Goal: Transaction & Acquisition: Book appointment/travel/reservation

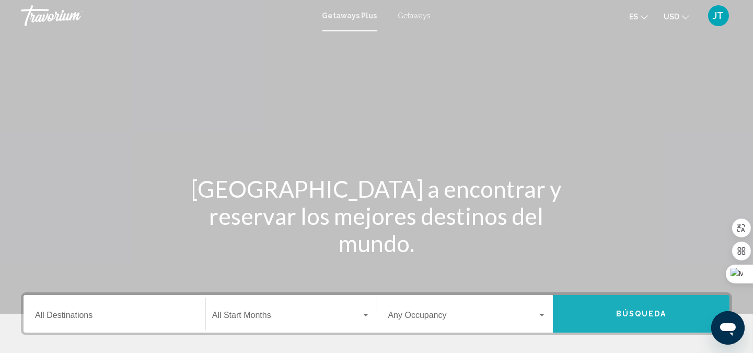
click at [627, 310] on span "Búsqueda" at bounding box center [641, 314] width 51 height 8
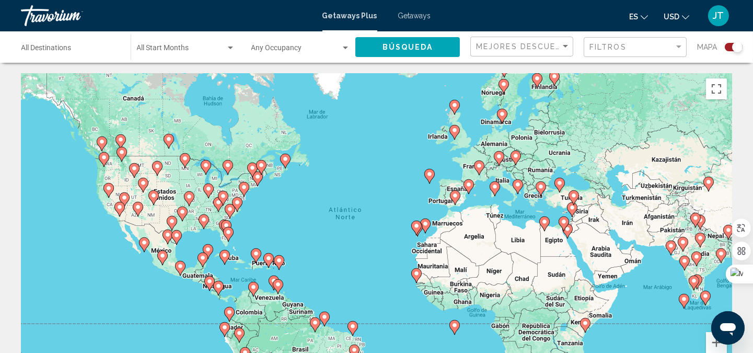
scroll to position [155, 0]
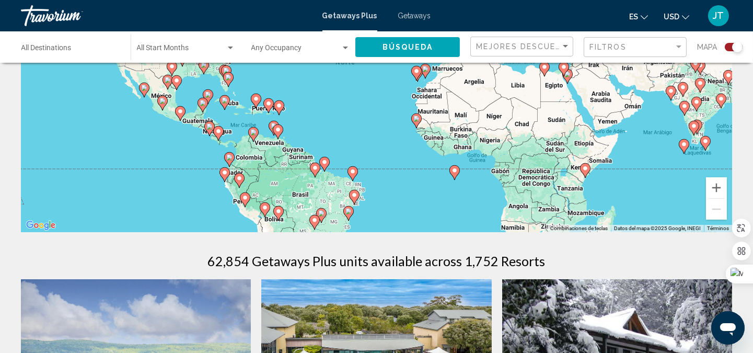
click at [246, 154] on div "Para activar la función de arrastre con el teclado, pulsa Alt + Intro. Cuando h…" at bounding box center [376, 74] width 711 height 313
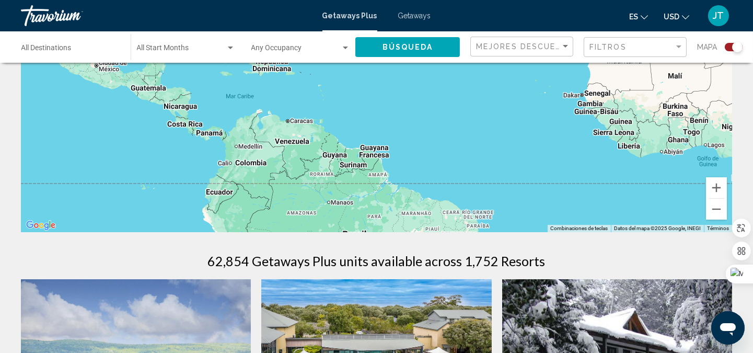
click at [249, 153] on div "Para activar la función de arrastre con el teclado, pulsa Alt + Intro. Cuando h…" at bounding box center [376, 74] width 711 height 313
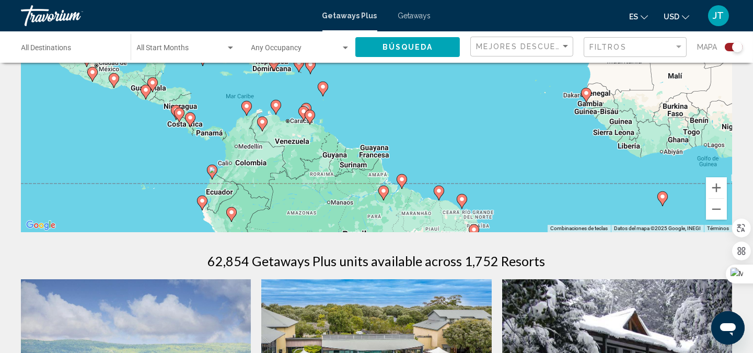
click at [249, 153] on div "Para activar la función de arrastre con el teclado, pulsa Alt + Intro. Cuando h…" at bounding box center [376, 74] width 711 height 313
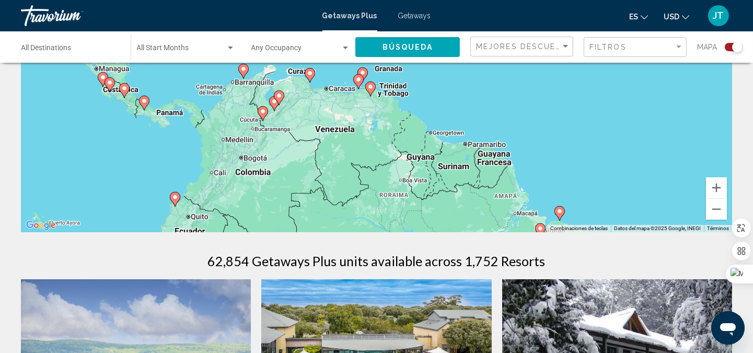
click at [242, 68] on image "Main content" at bounding box center [243, 69] width 6 height 6
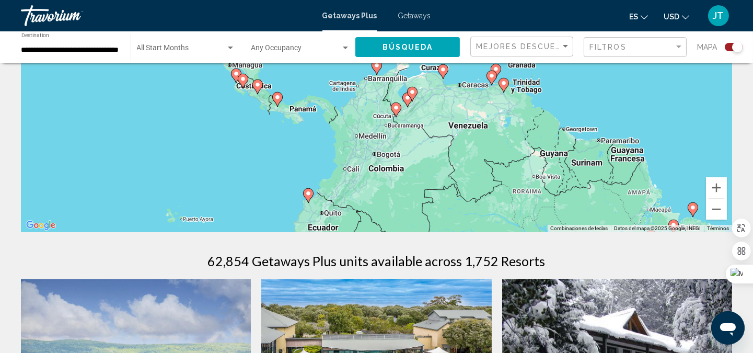
click at [376, 67] on image "Main content" at bounding box center [377, 65] width 6 height 6
type input "**********"
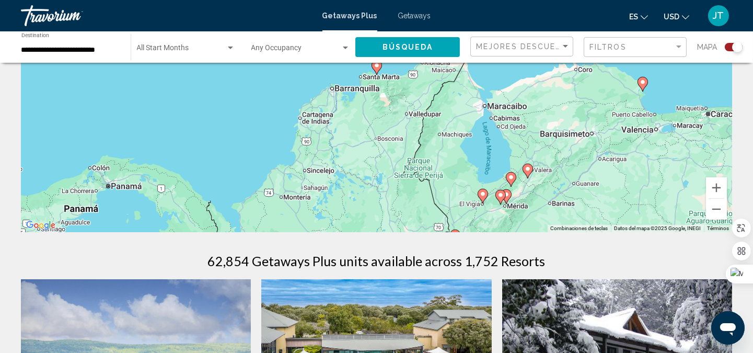
click at [387, 40] on button "Búsqueda" at bounding box center [407, 46] width 104 height 19
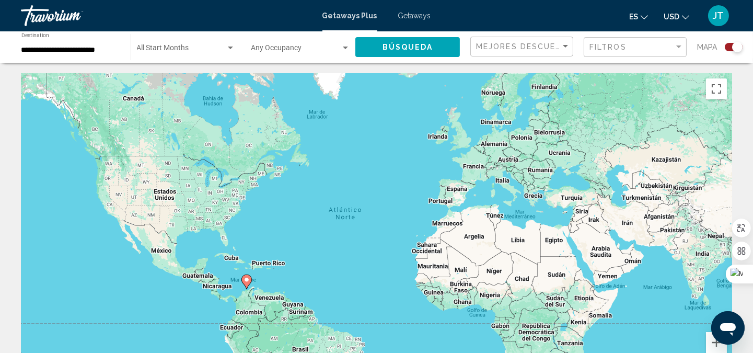
click at [412, 15] on span "Getaways" at bounding box center [414, 15] width 33 height 8
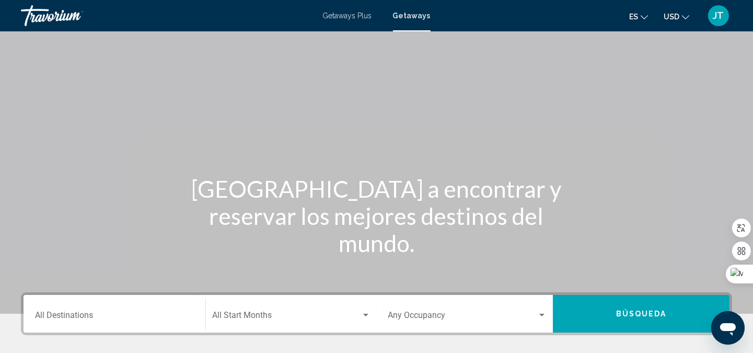
scroll to position [155, 0]
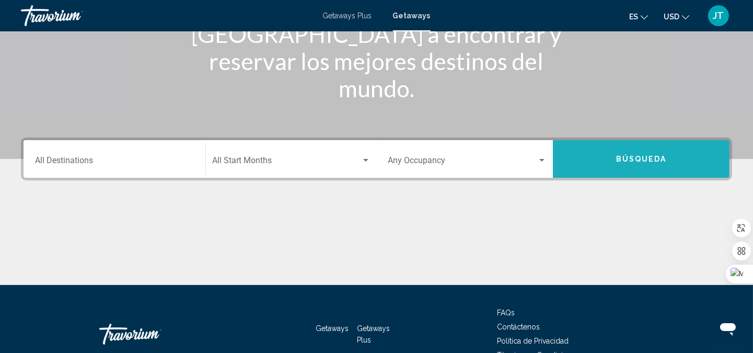
click at [629, 163] on button "Búsqueda" at bounding box center [641, 159] width 177 height 38
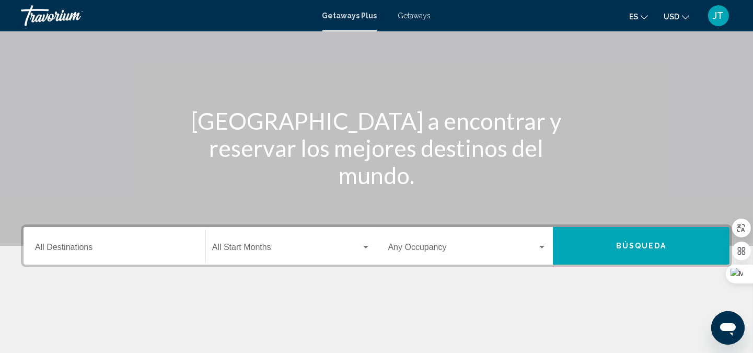
scroll to position [59, 0]
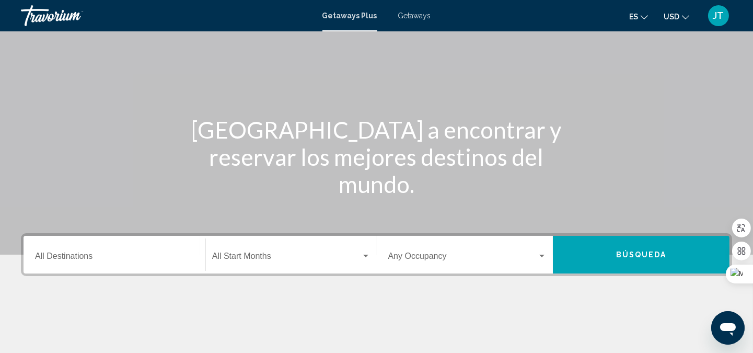
click at [420, 17] on span "Getaways" at bounding box center [414, 15] width 33 height 8
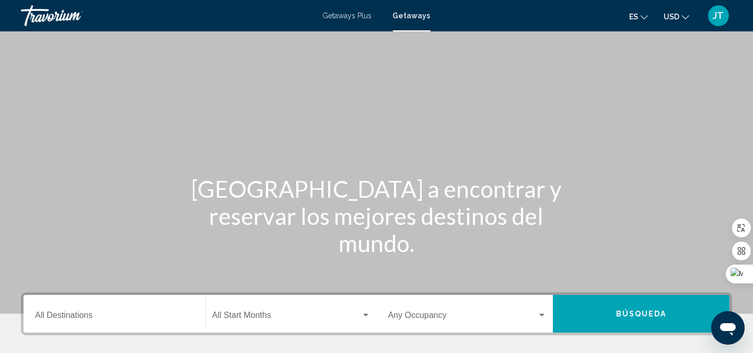
scroll to position [214, 0]
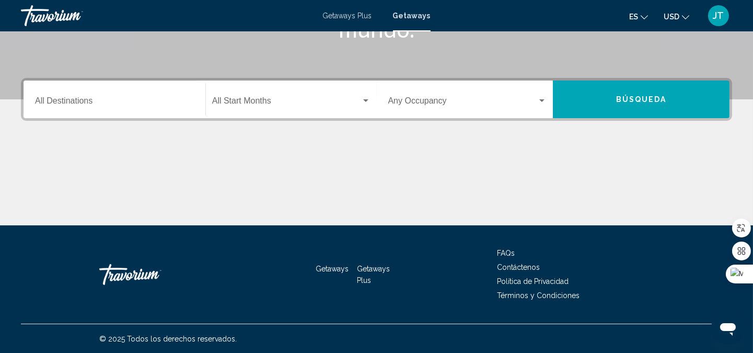
click at [91, 105] on input "Destination All Destinations" at bounding box center [114, 102] width 159 height 9
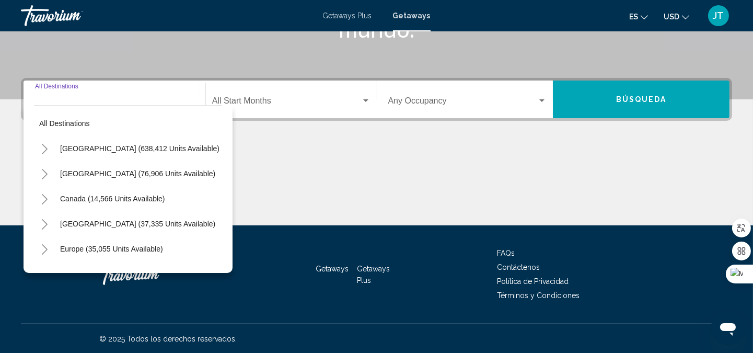
click at [100, 101] on input "Destination All Destinations" at bounding box center [114, 102] width 159 height 9
click at [90, 98] on input "Destination All Destinations" at bounding box center [114, 102] width 159 height 9
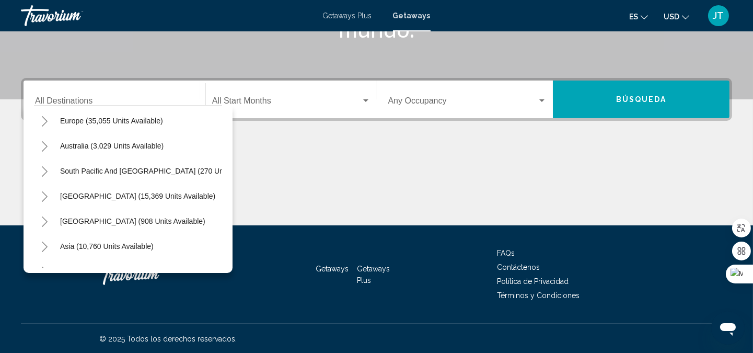
scroll to position [131, 0]
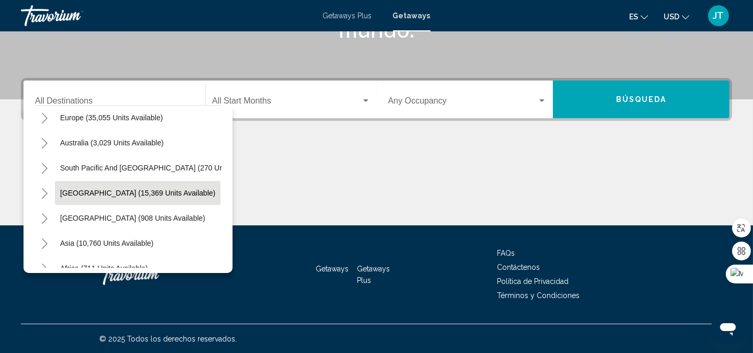
click at [170, 195] on span "[GEOGRAPHIC_DATA] (15,369 units available)" at bounding box center [137, 193] width 155 height 8
type input "**********"
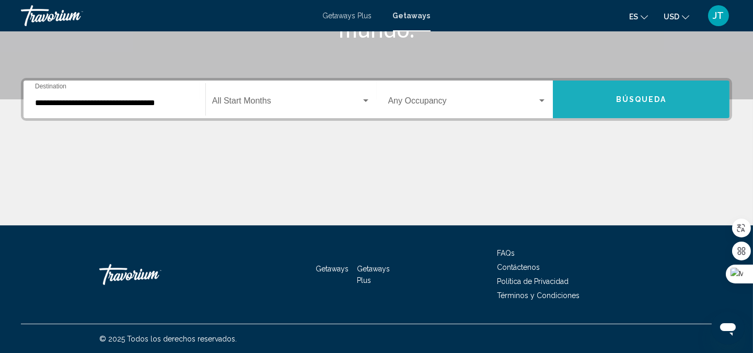
click at [606, 104] on button "Búsqueda" at bounding box center [641, 99] width 177 height 38
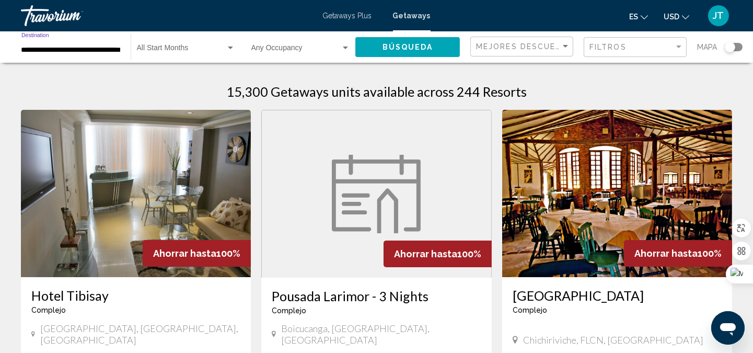
click at [118, 53] on input "**********" at bounding box center [70, 50] width 99 height 8
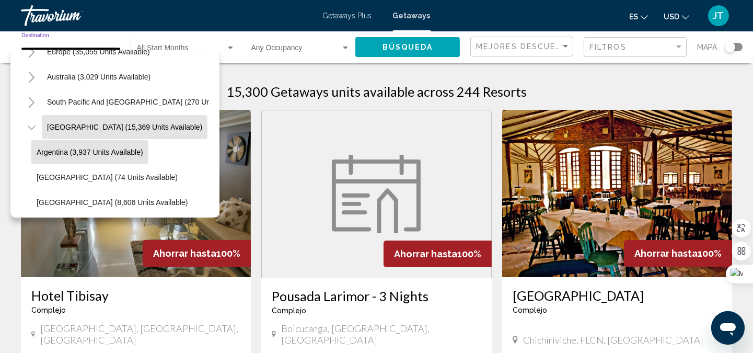
scroll to position [218, 0]
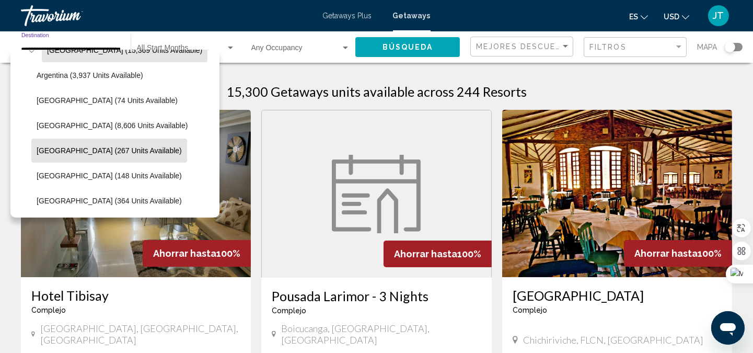
click at [97, 149] on span "[GEOGRAPHIC_DATA] (267 units available)" at bounding box center [109, 150] width 145 height 8
type input "**********"
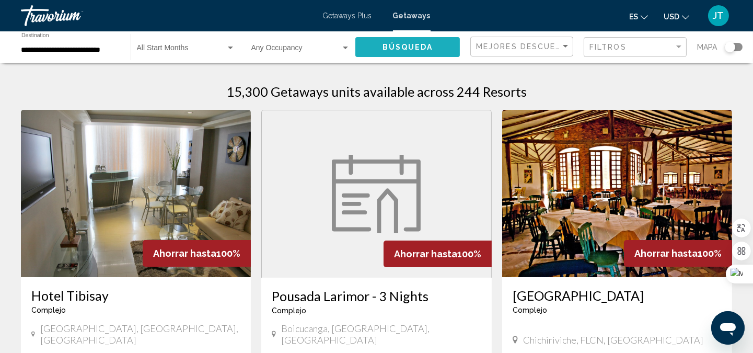
click at [405, 49] on span "Búsqueda" at bounding box center [407, 47] width 51 height 8
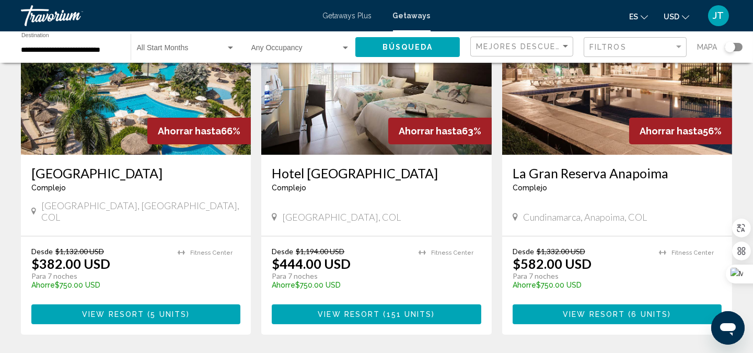
scroll to position [464, 0]
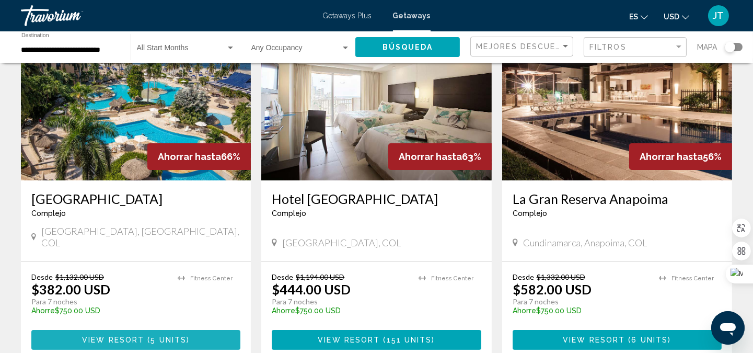
click at [159, 336] on span "5 units" at bounding box center [168, 340] width 36 height 8
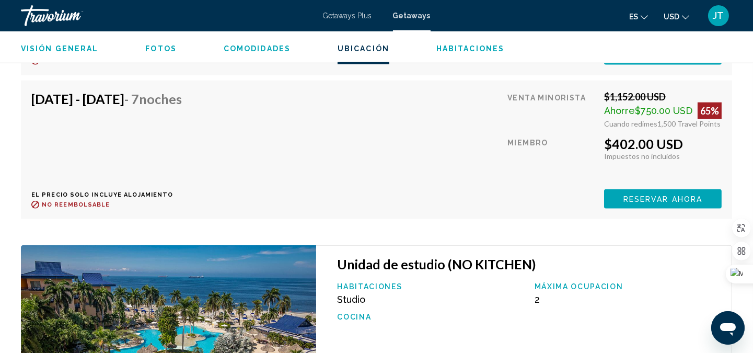
scroll to position [2068, 0]
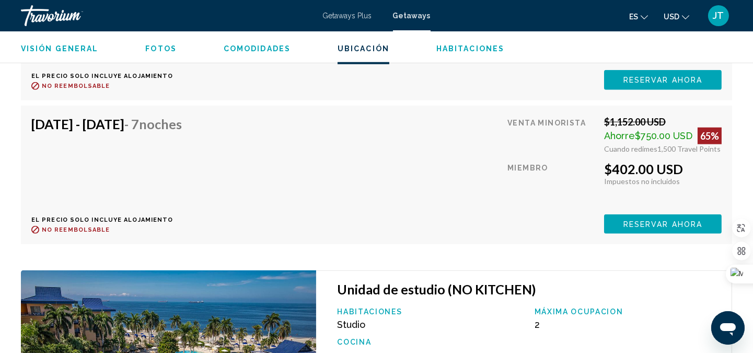
click at [649, 85] on span "Reservar ahora" at bounding box center [662, 80] width 79 height 8
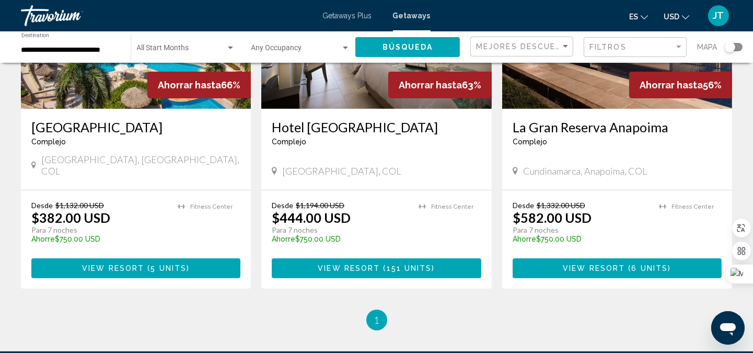
scroll to position [541, 0]
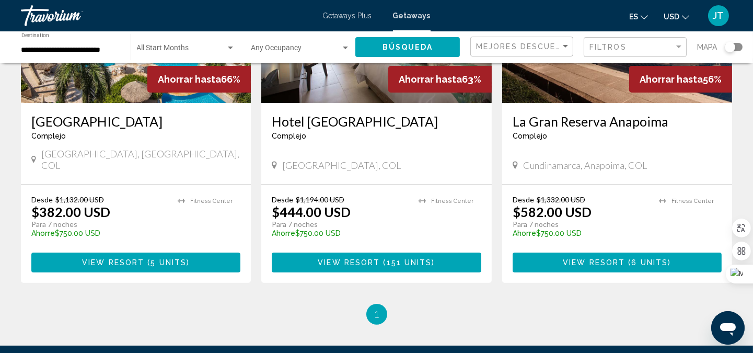
click at [618, 259] on span "View Resort" at bounding box center [594, 263] width 62 height 8
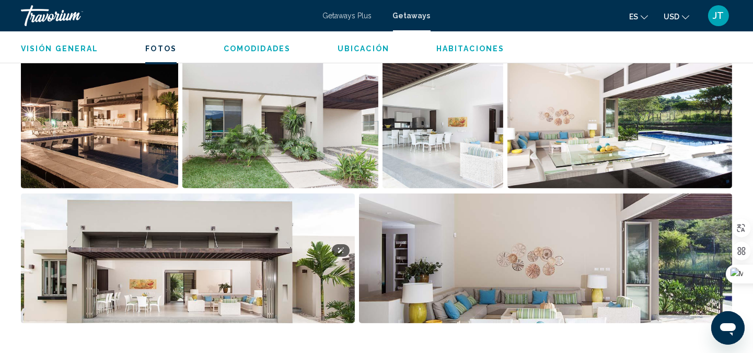
scroll to position [476, 0]
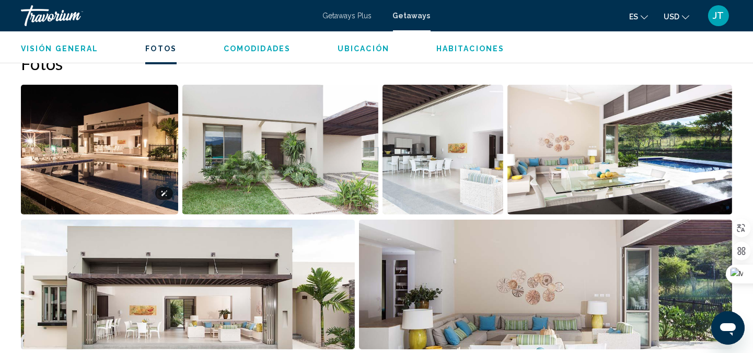
click at [143, 140] on img "Open full-screen image slider" at bounding box center [99, 150] width 157 height 130
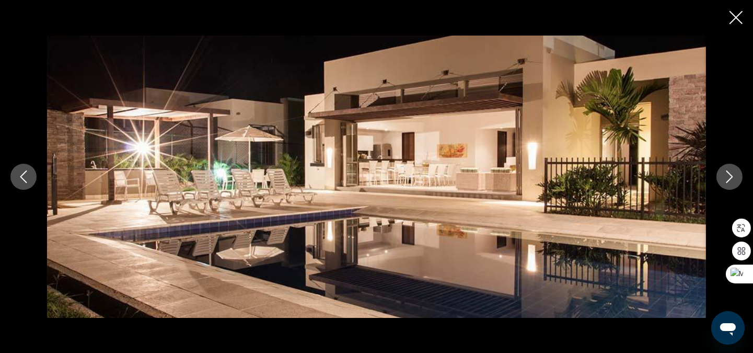
click at [732, 177] on icon "Next image" at bounding box center [729, 176] width 7 height 13
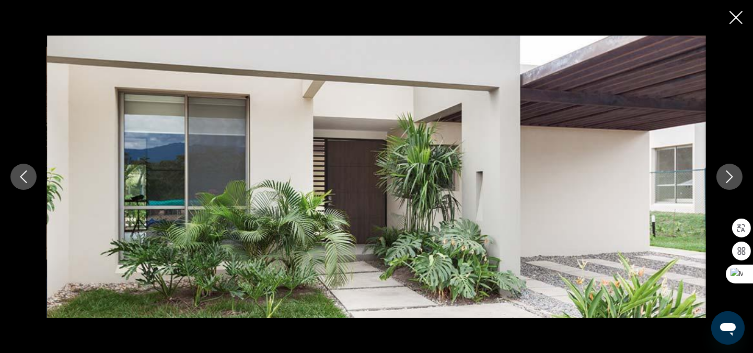
click at [732, 177] on icon "Next image" at bounding box center [729, 176] width 7 height 13
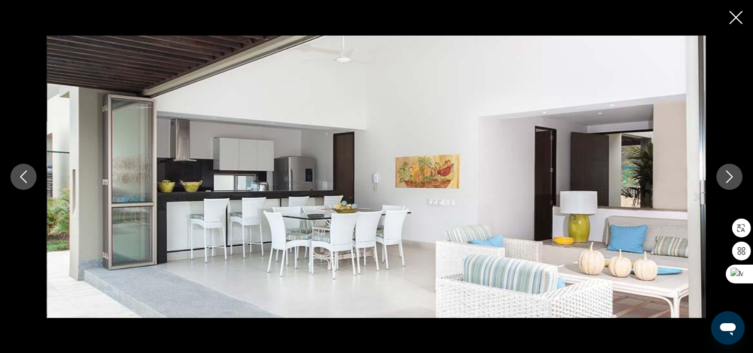
click at [732, 177] on icon "Next image" at bounding box center [729, 176] width 7 height 13
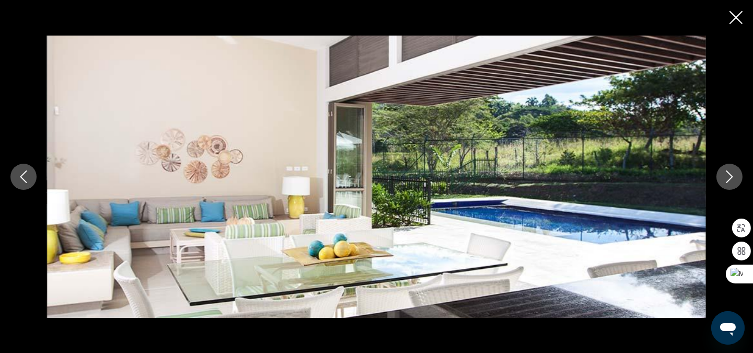
click at [732, 177] on icon "Next image" at bounding box center [729, 176] width 7 height 13
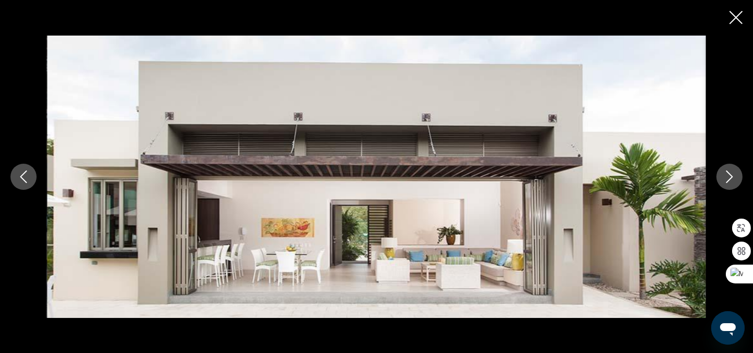
click at [731, 177] on icon "Next image" at bounding box center [729, 176] width 7 height 13
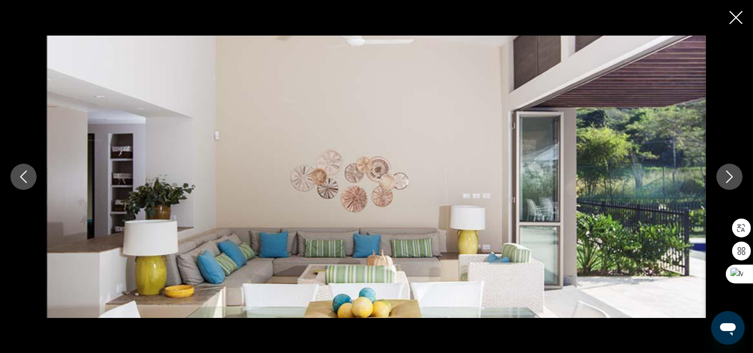
click at [731, 177] on icon "Next image" at bounding box center [729, 176] width 7 height 13
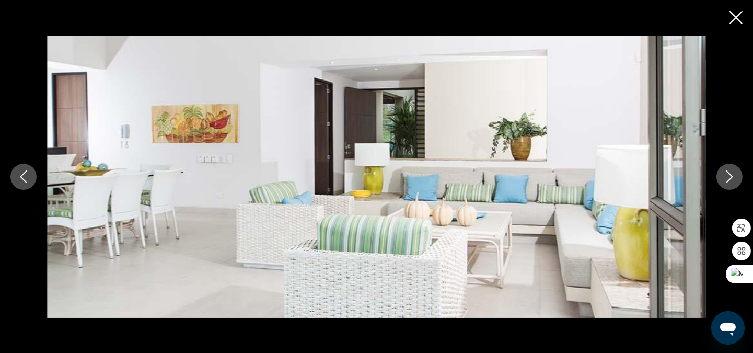
click at [731, 177] on icon "Next image" at bounding box center [729, 176] width 7 height 13
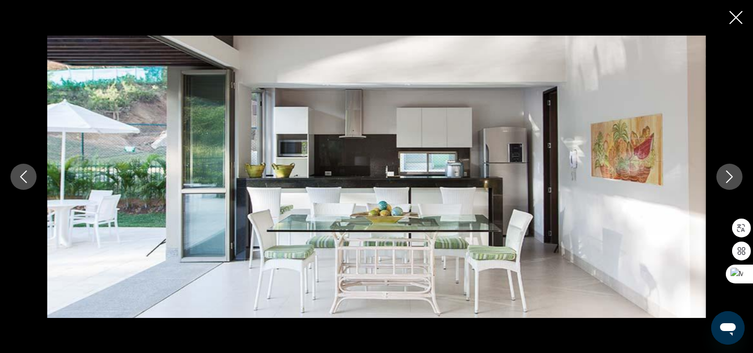
click at [731, 177] on icon "Next image" at bounding box center [729, 176] width 7 height 13
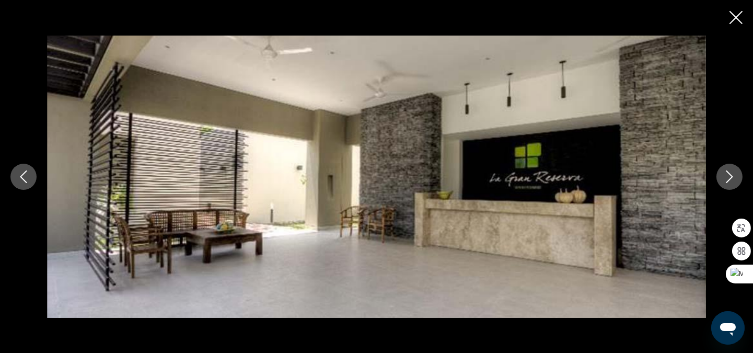
click at [731, 176] on icon "Next image" at bounding box center [729, 176] width 13 height 13
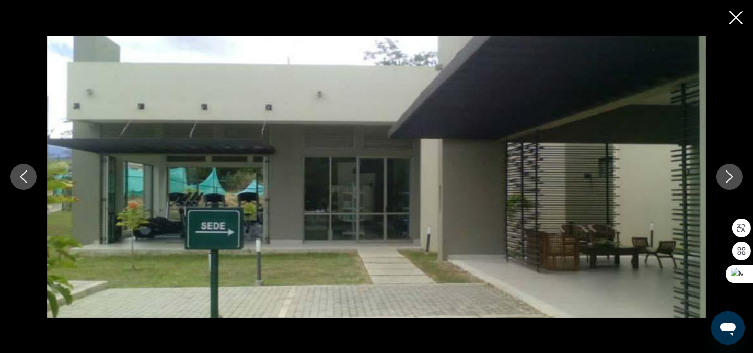
click at [731, 176] on icon "Next image" at bounding box center [729, 176] width 13 height 13
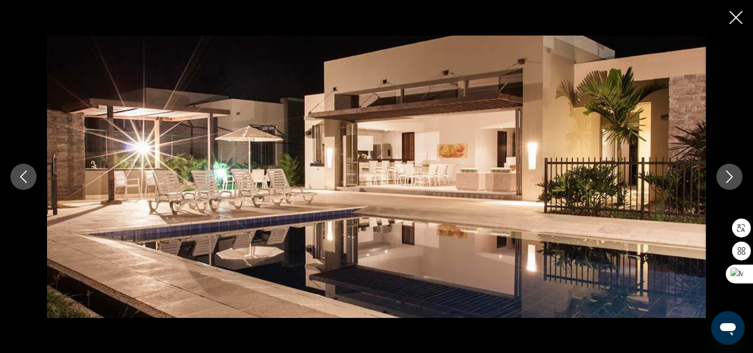
click at [738, 19] on icon "Close slideshow" at bounding box center [735, 17] width 13 height 13
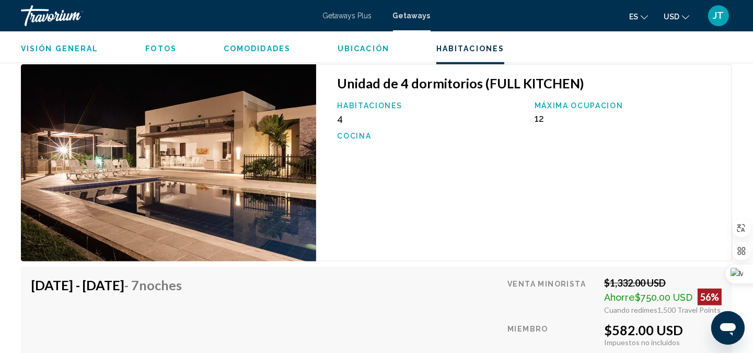
scroll to position [1377, 0]
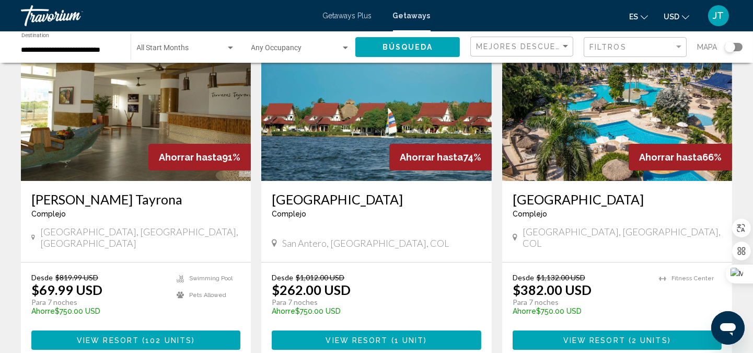
scroll to position [173, 0]
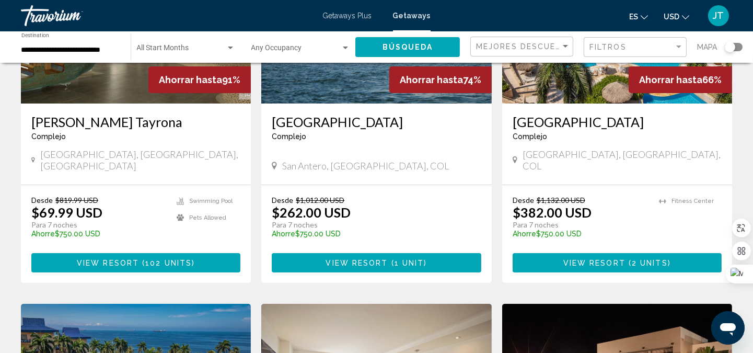
click at [135, 259] on span "View Resort" at bounding box center [108, 263] width 62 height 8
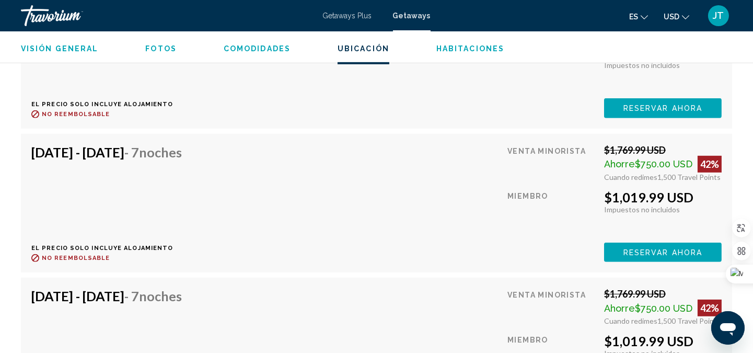
scroll to position [7921, 0]
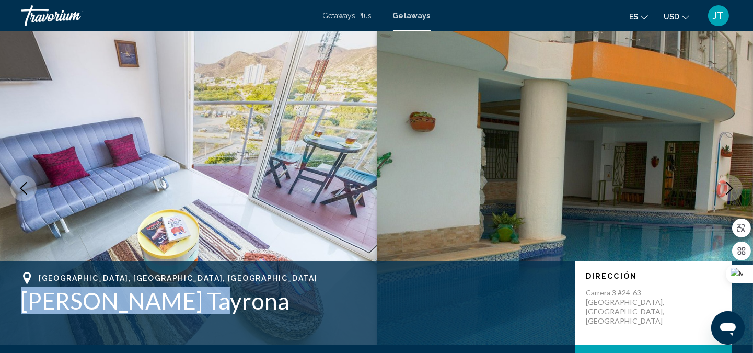
drag, startPoint x: 26, startPoint y: 301, endPoint x: 205, endPoint y: 300, distance: 178.7
click at [205, 300] on h1 "[PERSON_NAME] Tayrona" at bounding box center [293, 300] width 544 height 27
copy h1 "[PERSON_NAME] Tayrona"
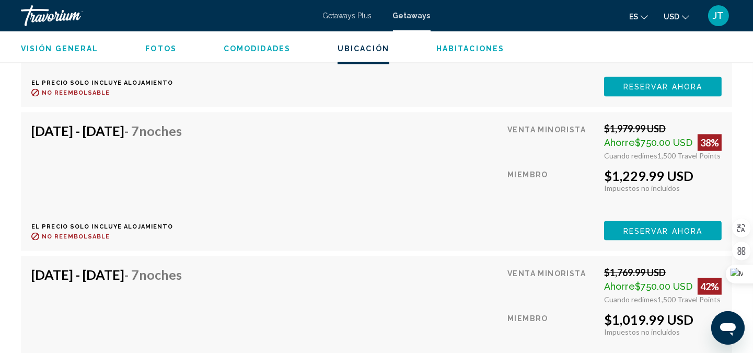
scroll to position [9573, 0]
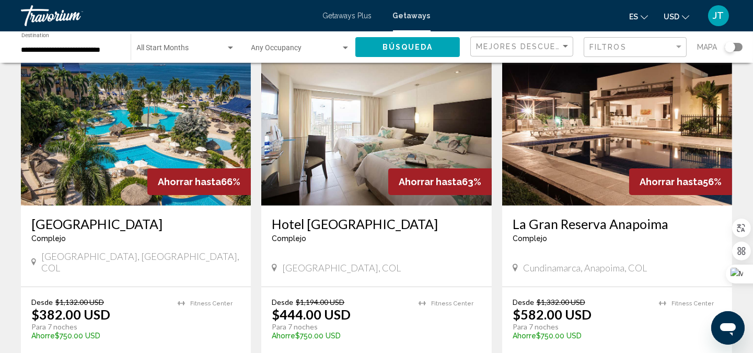
scroll to position [464, 0]
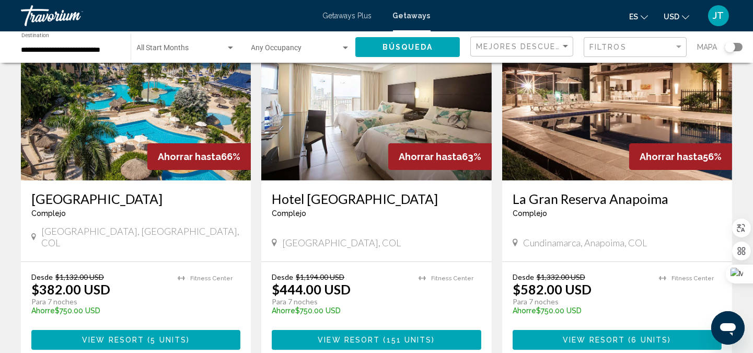
click at [130, 336] on span "View Resort" at bounding box center [113, 340] width 62 height 8
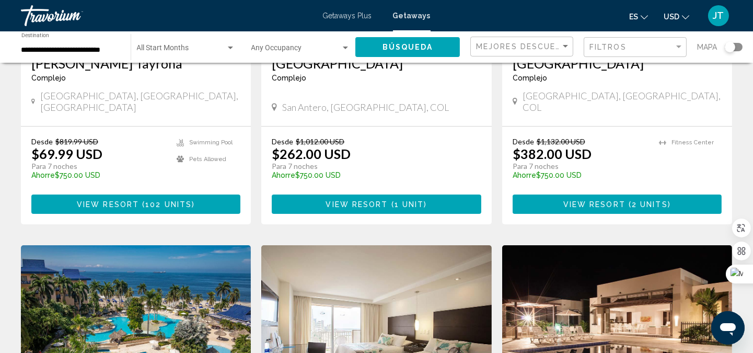
scroll to position [77, 0]
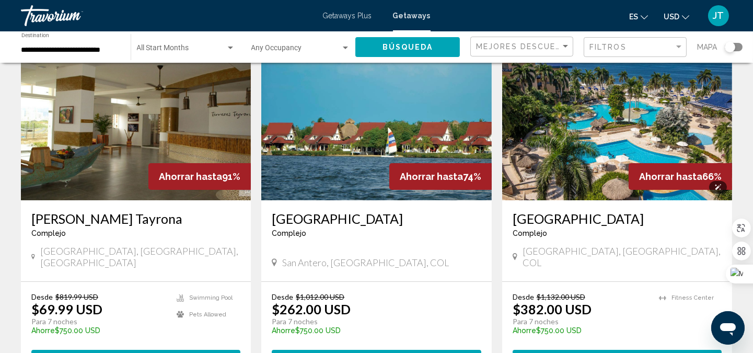
click at [638, 129] on img "Main content" at bounding box center [617, 116] width 230 height 167
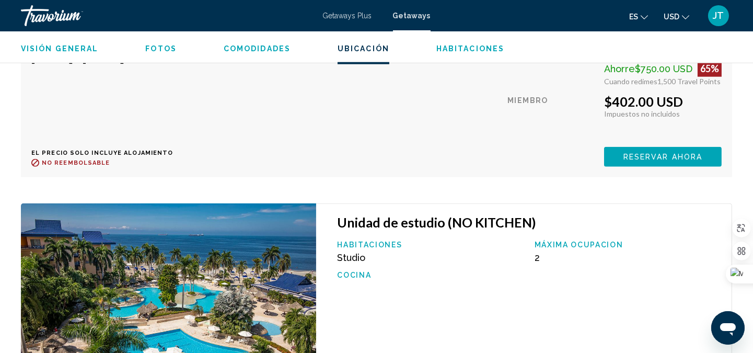
scroll to position [1770, 0]
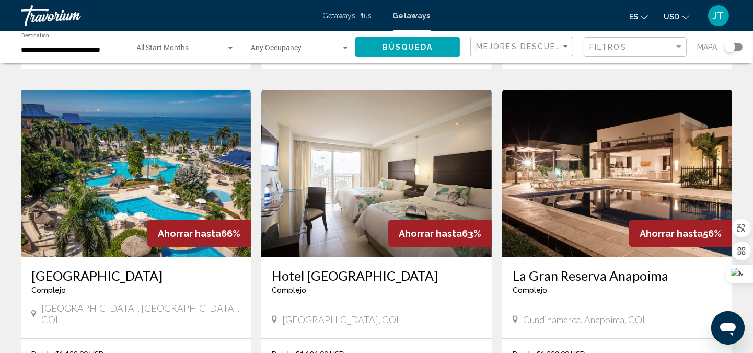
scroll to position [464, 0]
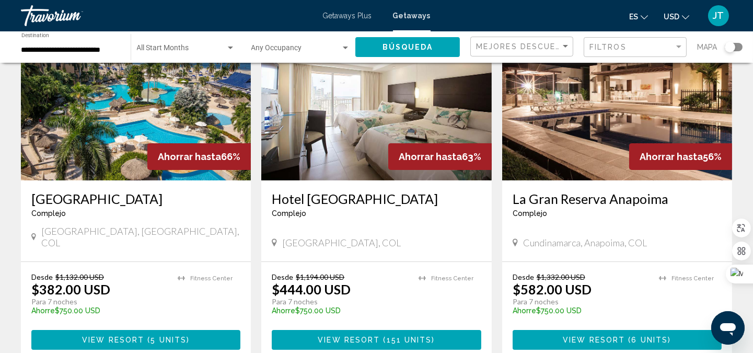
click at [113, 336] on span "View Resort" at bounding box center [113, 340] width 62 height 8
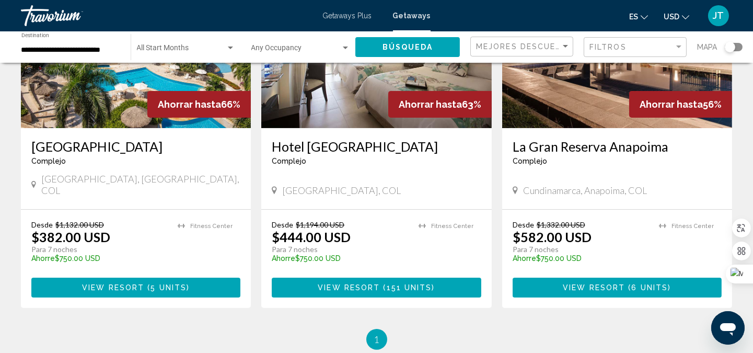
scroll to position [541, 0]
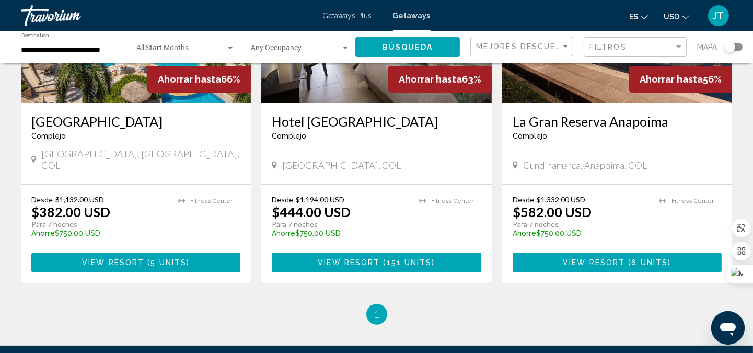
click at [613, 259] on span "View Resort" at bounding box center [594, 263] width 62 height 8
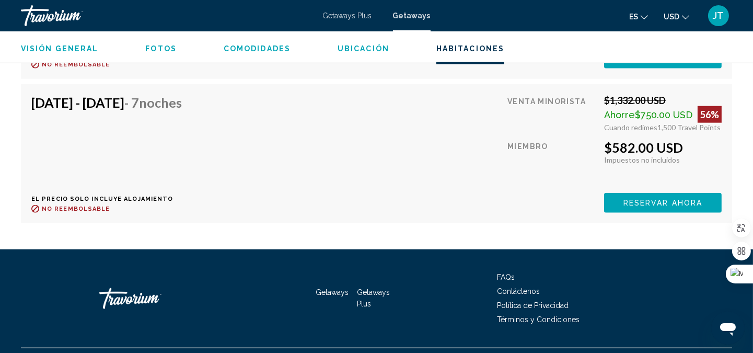
scroll to position [2228, 0]
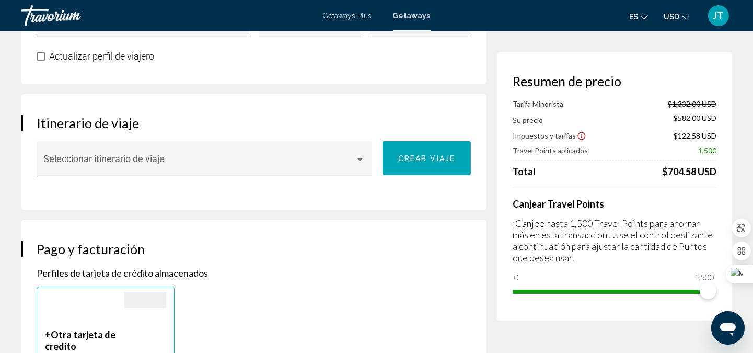
scroll to position [541, 0]
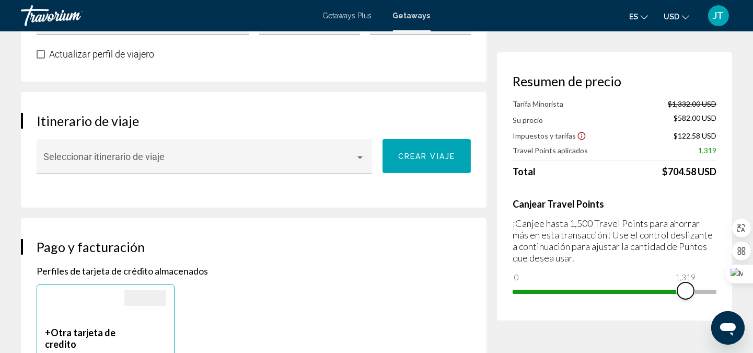
drag, startPoint x: 713, startPoint y: 294, endPoint x: 686, endPoint y: 294, distance: 27.7
click at [686, 294] on span "Main content" at bounding box center [685, 290] width 17 height 17
drag, startPoint x: 685, startPoint y: 288, endPoint x: 722, endPoint y: 290, distance: 36.6
click at [722, 290] on div "Resumen de precio Tarifa Minorista $1,332.00 USD Su precio $672.50 USD Impuesto…" at bounding box center [614, 186] width 235 height 268
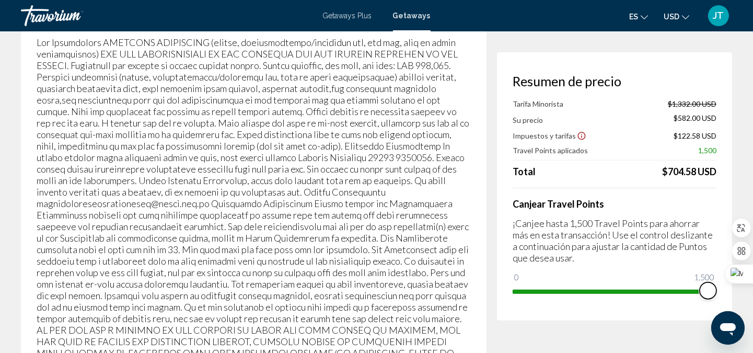
scroll to position [1625, 0]
drag, startPoint x: 267, startPoint y: 147, endPoint x: 407, endPoint y: 152, distance: 139.6
click at [407, 152] on p "Main content" at bounding box center [254, 220] width 434 height 368
copy p "[PERSON_NAME] 57320 3059658"
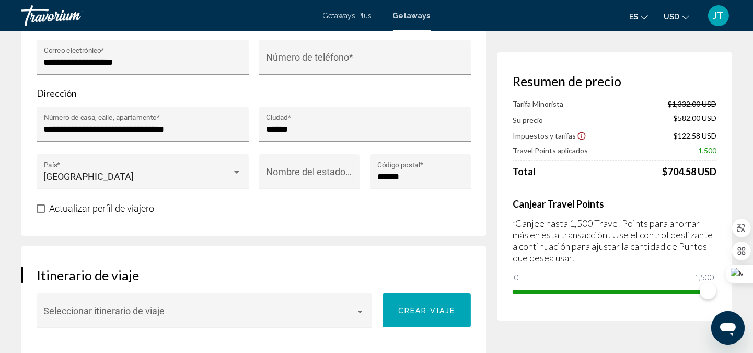
scroll to position [0, 0]
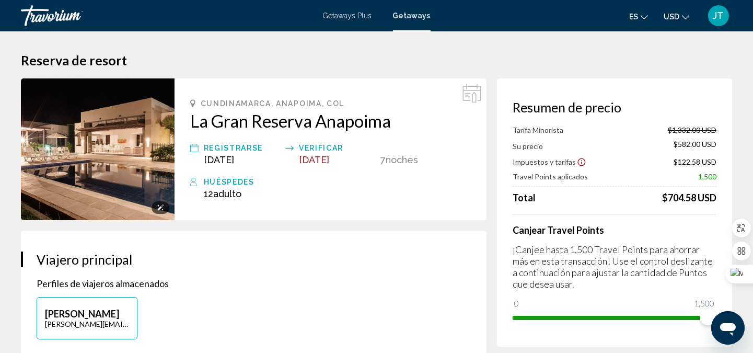
click at [122, 150] on img "Main content" at bounding box center [98, 149] width 154 height 142
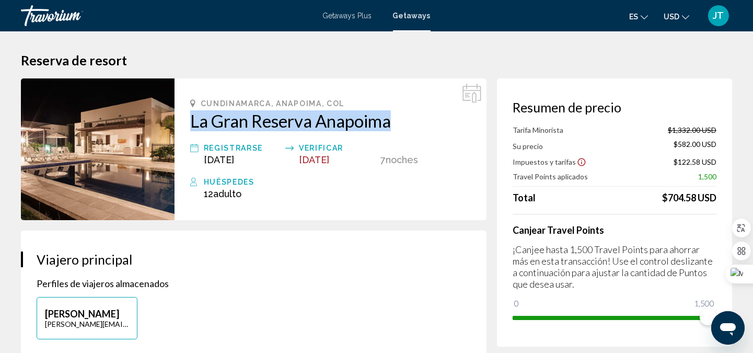
drag, startPoint x: 398, startPoint y: 124, endPoint x: 194, endPoint y: 124, distance: 203.8
copy h2 "La Gran Reserva Anapoima"
click at [160, 202] on div at bounding box center [161, 207] width 18 height 13
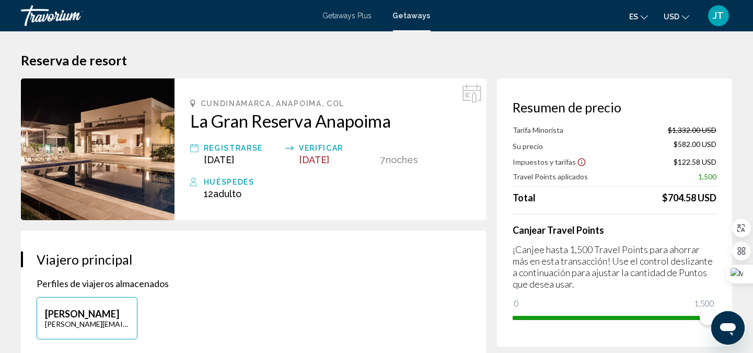
click at [249, 60] on h1 "Reserva de resort" at bounding box center [376, 60] width 711 height 16
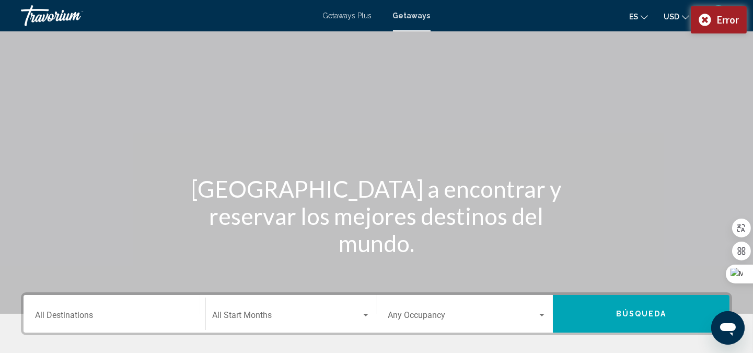
scroll to position [214, 0]
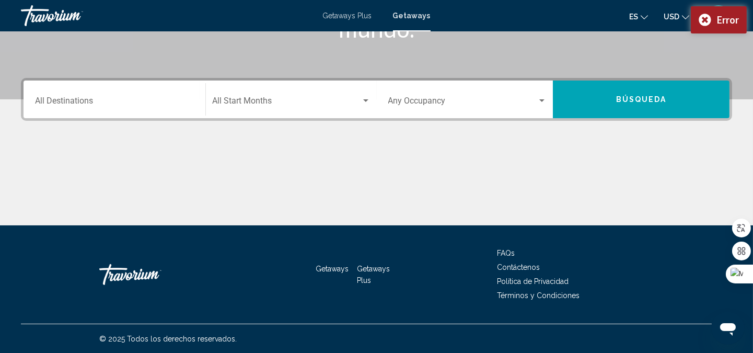
click at [117, 100] on input "Destination All Destinations" at bounding box center [114, 102] width 159 height 9
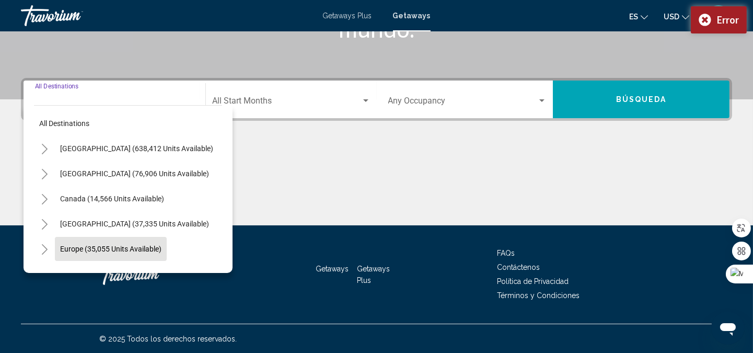
scroll to position [77, 0]
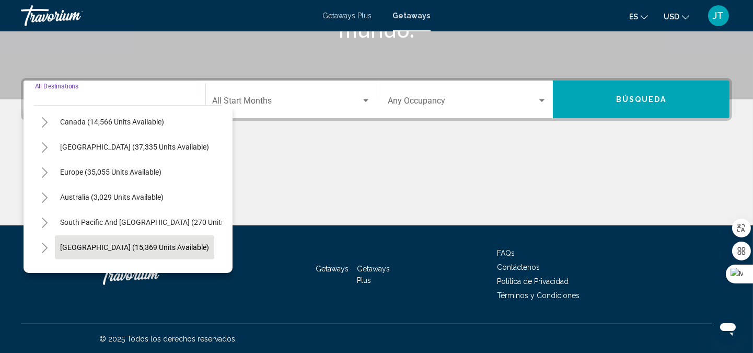
click at [133, 244] on span "[GEOGRAPHIC_DATA] (15,369 units available)" at bounding box center [134, 247] width 149 height 8
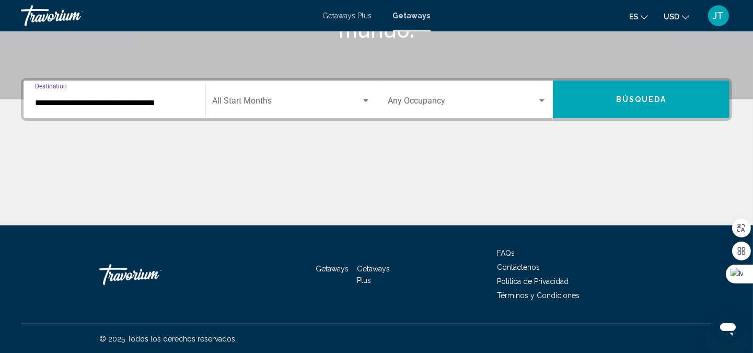
click at [155, 107] on div "**********" at bounding box center [114, 99] width 159 height 33
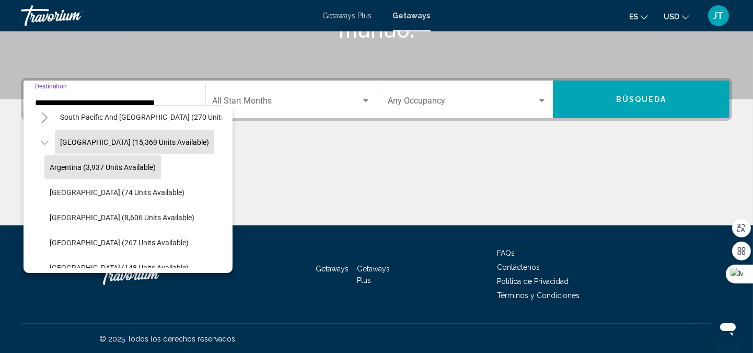
scroll to position [218, 0]
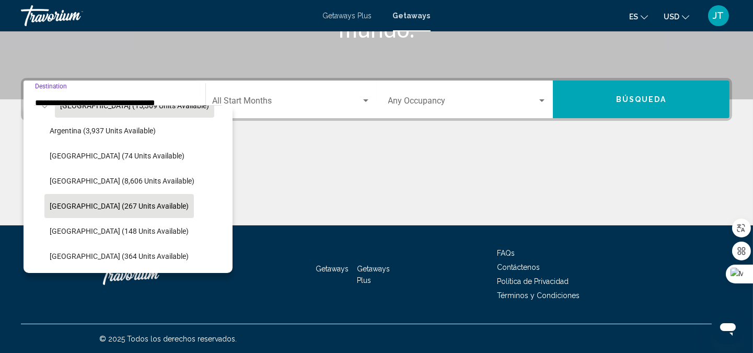
click at [118, 202] on span "[GEOGRAPHIC_DATA] (267 units available)" at bounding box center [119, 206] width 139 height 8
type input "**********"
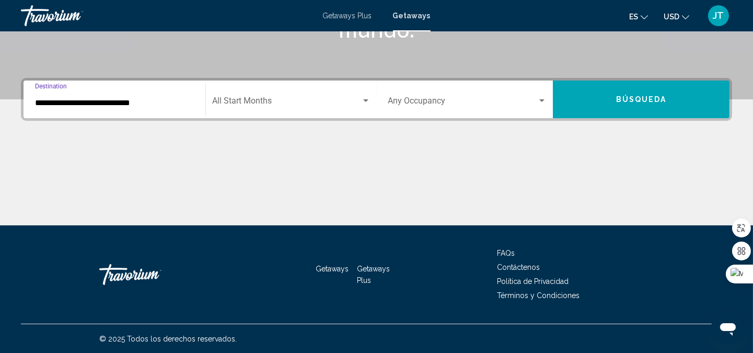
click at [633, 93] on button "Búsqueda" at bounding box center [641, 99] width 177 height 38
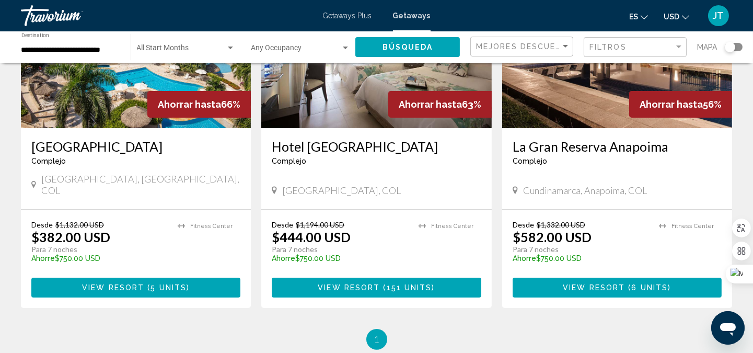
scroll to position [541, 0]
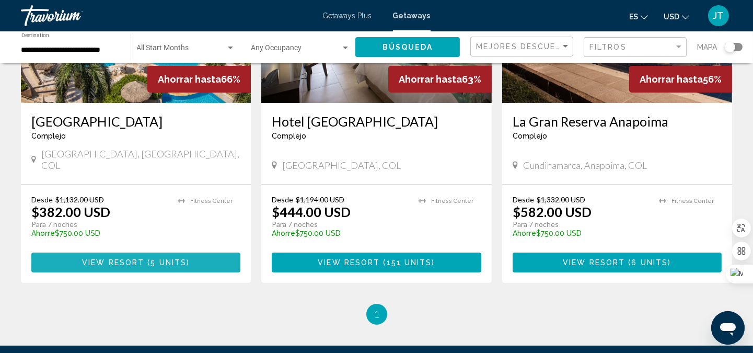
click at [152, 259] on span "5 units" at bounding box center [168, 263] width 36 height 8
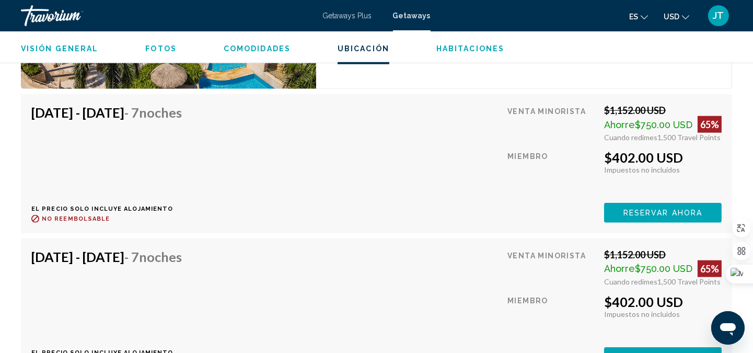
scroll to position [2090, 0]
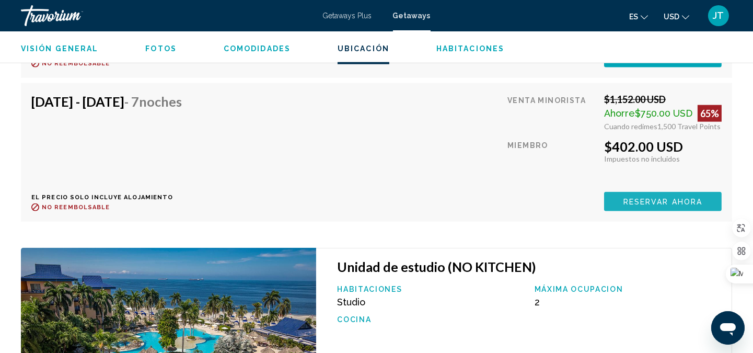
click at [638, 198] on span "Reservar ahora" at bounding box center [662, 202] width 79 height 8
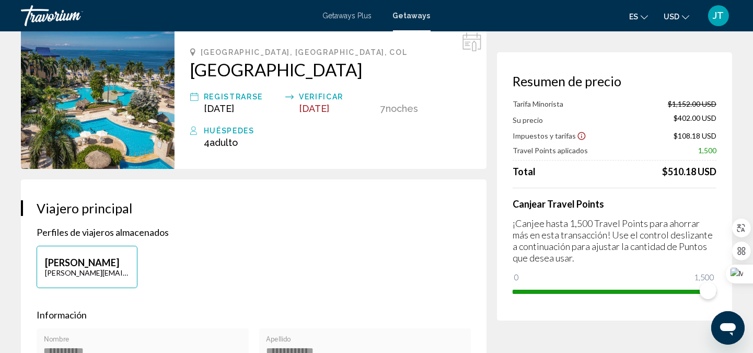
scroll to position [77, 0]
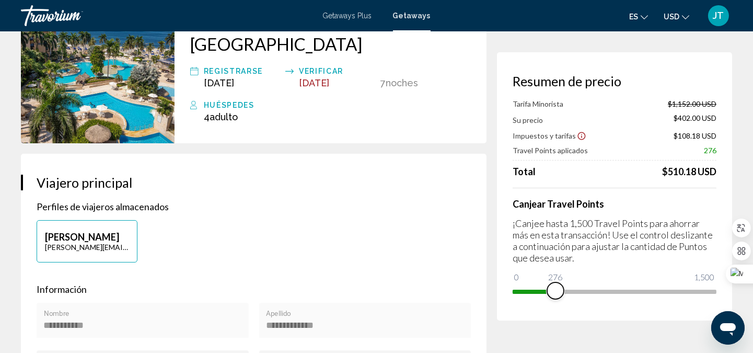
drag, startPoint x: 704, startPoint y: 288, endPoint x: 555, endPoint y: 289, distance: 148.9
click at [555, 289] on span "Main content" at bounding box center [555, 290] width 17 height 17
drag, startPoint x: 558, startPoint y: 294, endPoint x: 718, endPoint y: 301, distance: 160.1
click at [718, 302] on div "Resumen de precio Tarifa Minorista $1,152.00 USD Su precio $1,014.00 USD Impues…" at bounding box center [614, 186] width 235 height 268
drag, startPoint x: 709, startPoint y: 288, endPoint x: 582, endPoint y: 292, distance: 127.0
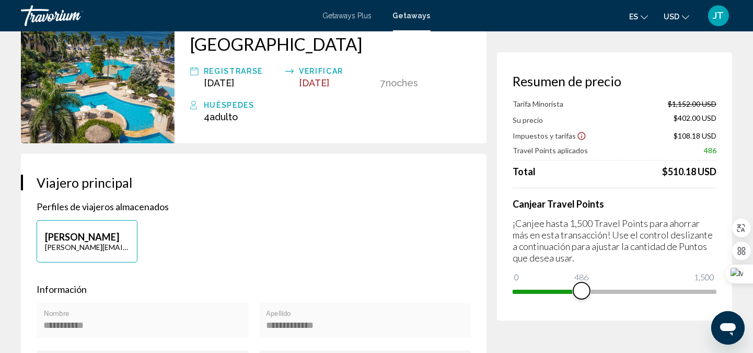
click at [582, 292] on span "Main content" at bounding box center [581, 290] width 17 height 17
drag, startPoint x: 580, startPoint y: 292, endPoint x: 610, endPoint y: 292, distance: 30.3
click at [610, 292] on span "Main content" at bounding box center [610, 290] width 17 height 17
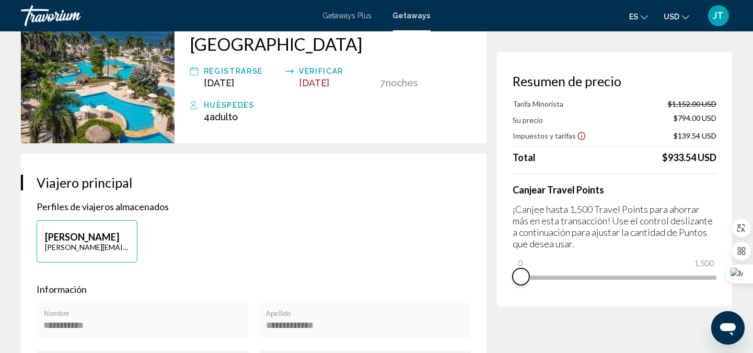
drag, startPoint x: 608, startPoint y: 293, endPoint x: 500, endPoint y: 288, distance: 108.3
click at [500, 288] on div "Resumen de precio Tarifa Minorista $1,152.00 USD Su precio $794.00 USD Impuesto…" at bounding box center [614, 179] width 235 height 254
drag, startPoint x: 521, startPoint y: 263, endPoint x: 554, endPoint y: 266, distance: 33.1
click at [554, 275] on ngx-slider "0 1,500 268" at bounding box center [615, 276] width 204 height 2
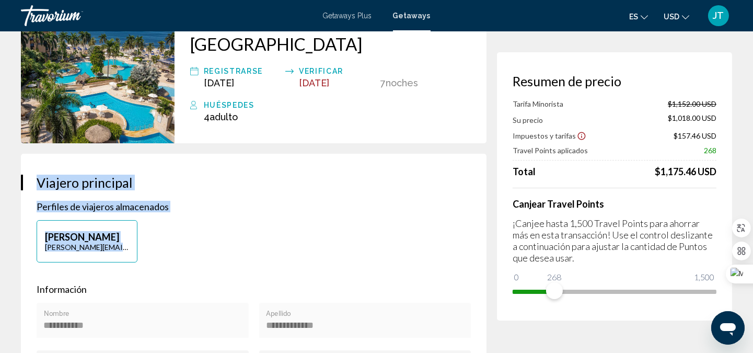
drag, startPoint x: 37, startPoint y: 180, endPoint x: 140, endPoint y: 260, distance: 131.1
click at [140, 260] on div "**********" at bounding box center [254, 350] width 466 height 392
copy div "Viajero principal Perfiles de viajeros almacenados Juan Carlos Tello-Barrios [E…"
